Goal: Task Accomplishment & Management: Manage account settings

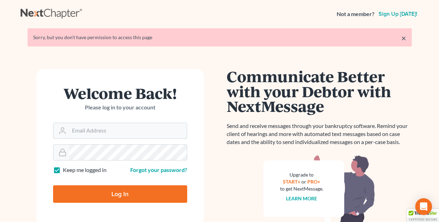
type input "davidmrobertsjd@gmail.com"
click at [119, 194] on input "Log In" at bounding box center [120, 193] width 134 height 17
type input "Thinking..."
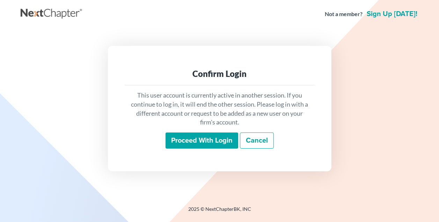
click at [212, 139] on input "Proceed with login" at bounding box center [201, 140] width 73 height 16
click at [184, 141] on input "Proceed with login" at bounding box center [201, 140] width 73 height 16
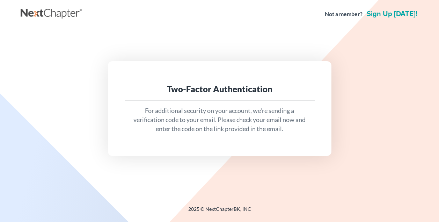
click at [377, 93] on div "Two-Factor Authentication For additional security on your account, we're sendin…" at bounding box center [219, 108] width 391 height 94
